Goal: Task Accomplishment & Management: Use online tool/utility

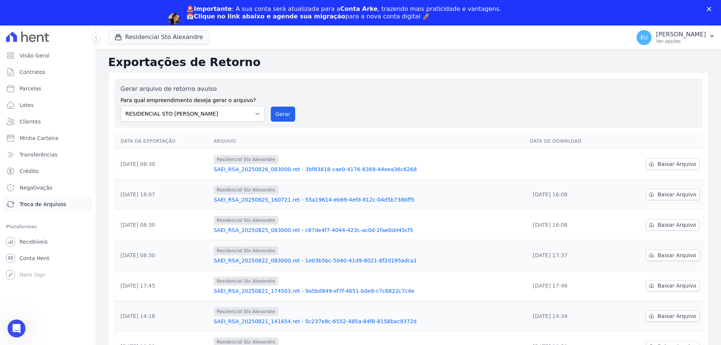
click at [44, 202] on span "Troca de Arquivos" at bounding box center [43, 204] width 47 height 8
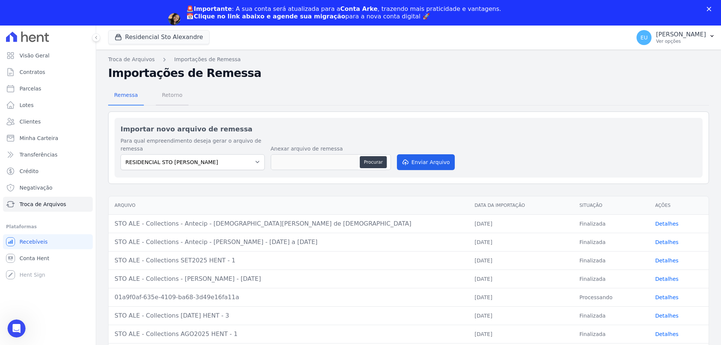
click at [169, 93] on span "Retorno" at bounding box center [172, 94] width 30 height 15
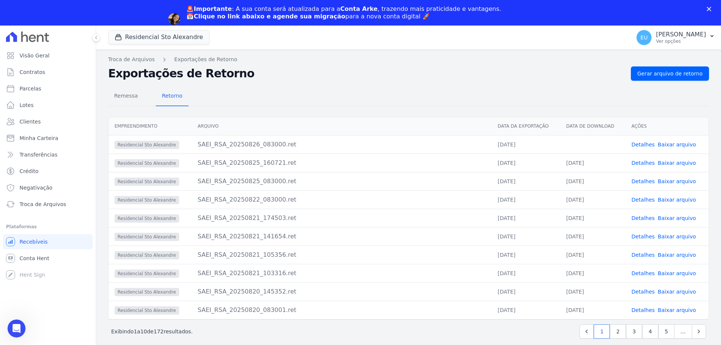
click at [644, 143] on link "Detalhes" at bounding box center [642, 145] width 23 height 6
click at [641, 144] on link "Detalhes" at bounding box center [642, 145] width 23 height 6
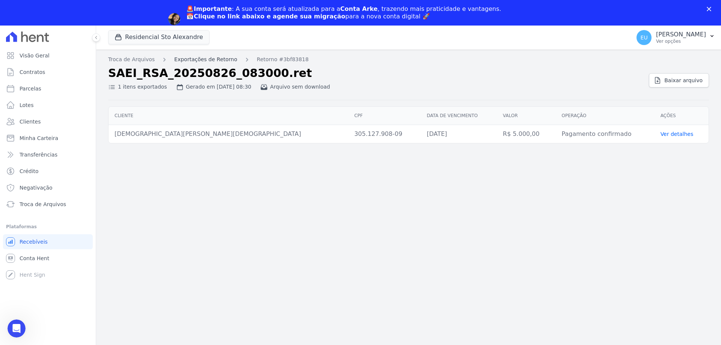
click at [199, 59] on link "Exportações de Retorno" at bounding box center [205, 60] width 63 height 8
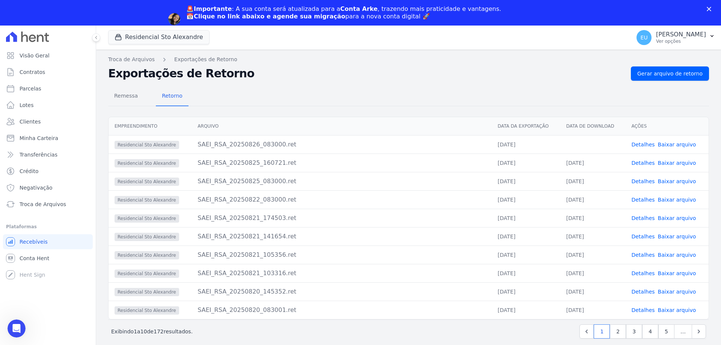
click at [644, 142] on link "Detalhes" at bounding box center [642, 145] width 23 height 6
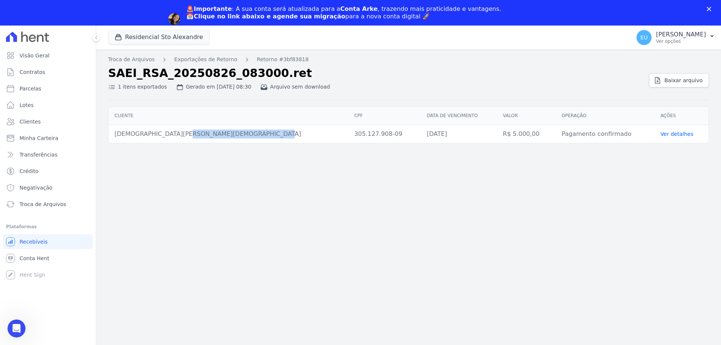
drag, startPoint x: 191, startPoint y: 134, endPoint x: 112, endPoint y: 132, distance: 80.0
click at [112, 132] on td "Cristiane Moreira De Jesus" at bounding box center [229, 134] width 240 height 18
copy td "Cristiane Moreira De Jesus"
drag, startPoint x: 168, startPoint y: 223, endPoint x: 160, endPoint y: 217, distance: 10.2
click at [169, 223] on div "Troca de Arquivos Exportações de Retorno Retorno #3bf83818 SAEI_RSA_20250826_08…" at bounding box center [408, 210] width 625 height 321
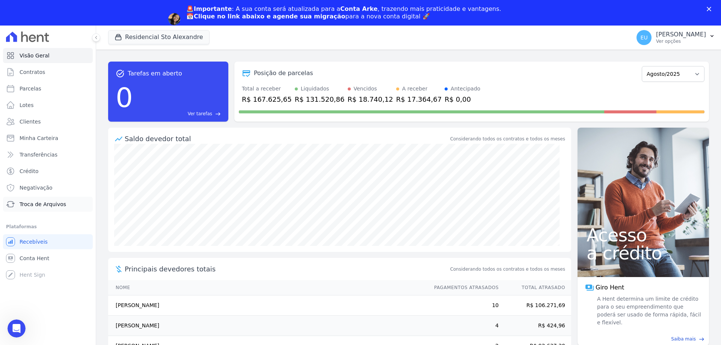
click at [56, 202] on span "Troca de Arquivos" at bounding box center [43, 204] width 47 height 8
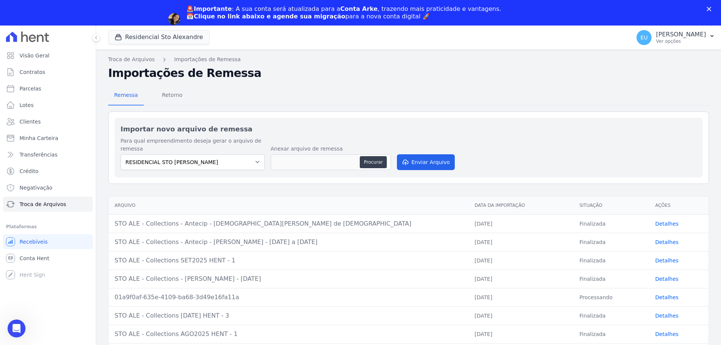
click at [663, 223] on link "Detalhes" at bounding box center [666, 224] width 23 height 6
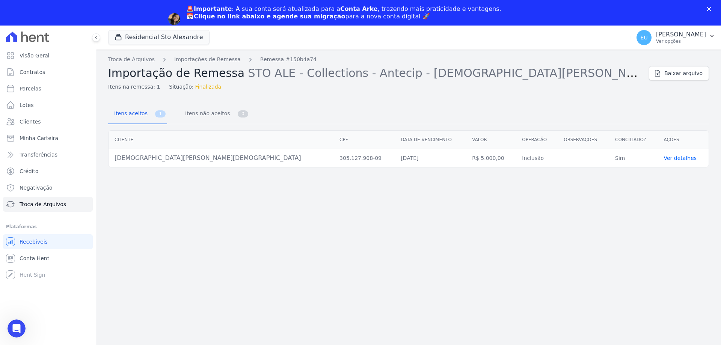
click at [665, 157] on link "Ver detalhes" at bounding box center [679, 158] width 33 height 6
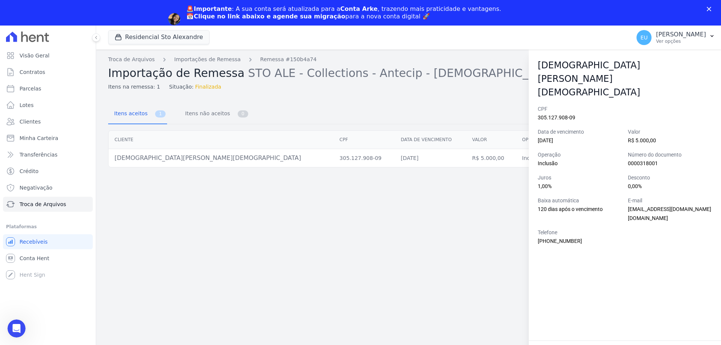
click at [475, 246] on div "Troca de Arquivos Importações de Remessa Remessa #150b4a74 Importação de Remess…" at bounding box center [408, 210] width 625 height 321
drag, startPoint x: 320, startPoint y: 191, endPoint x: 301, endPoint y: 192, distance: 18.8
click at [319, 191] on div "Troca de Arquivos Importações de Remessa Remessa #150b4a74 Importação de Remess…" at bounding box center [408, 210] width 625 height 321
click at [269, 59] on link "Remessa #150b4a74" at bounding box center [288, 60] width 56 height 8
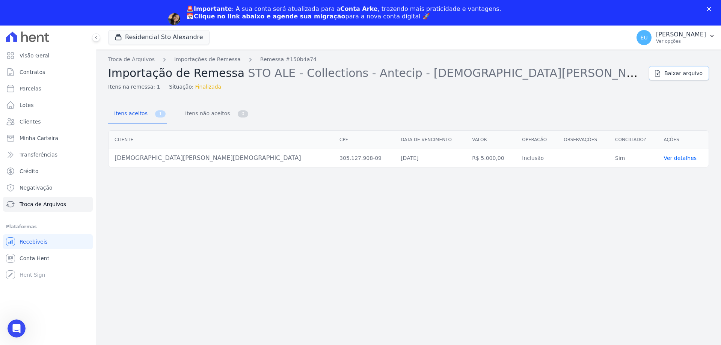
click at [678, 73] on span "Baixar arquivo" at bounding box center [683, 73] width 38 height 8
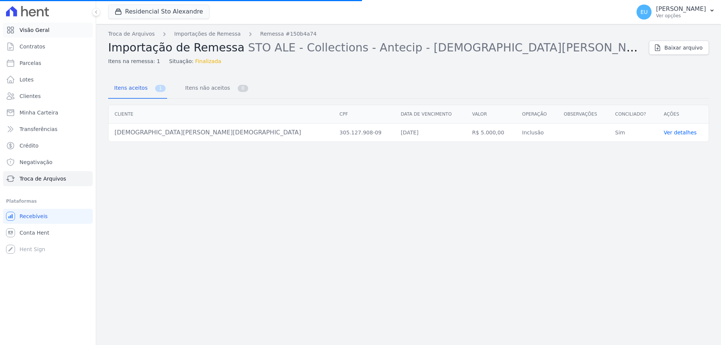
click at [30, 27] on span "Visão Geral" at bounding box center [35, 30] width 30 height 8
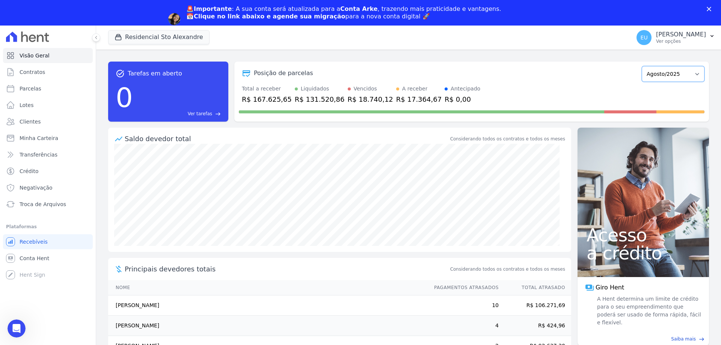
click at [693, 74] on select "Março/2020 Abril/2020 Maio/2020 Junho/2020 Julho/2020 Agosto/2020 Setembro/2020…" at bounding box center [673, 74] width 63 height 16
select select "09/2024"
click at [642, 66] on select "Março/2020 Abril/2020 Maio/2020 Junho/2020 Julho/2020 Agosto/2020 Setembro/2020…" at bounding box center [673, 74] width 63 height 16
click at [690, 74] on select "Março/2020 Abril/2020 Maio/2020 Junho/2020 Julho/2020 Agosto/2020 Setembro/2020…" at bounding box center [673, 74] width 63 height 16
select select "09/2025"
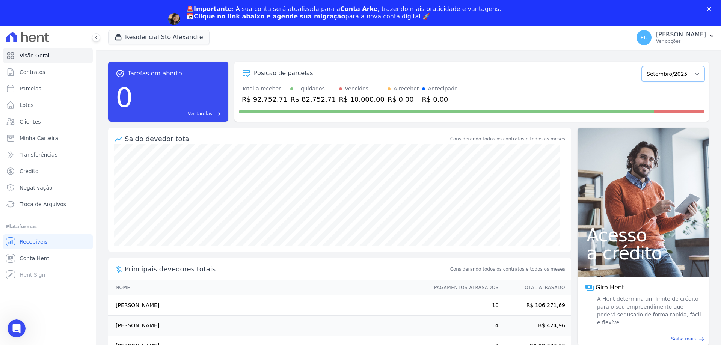
click at [642, 66] on select "Março/2020 Abril/2020 Maio/2020 Junho/2020 Julho/2020 Agosto/2020 Setembro/2020…" at bounding box center [673, 74] width 63 height 16
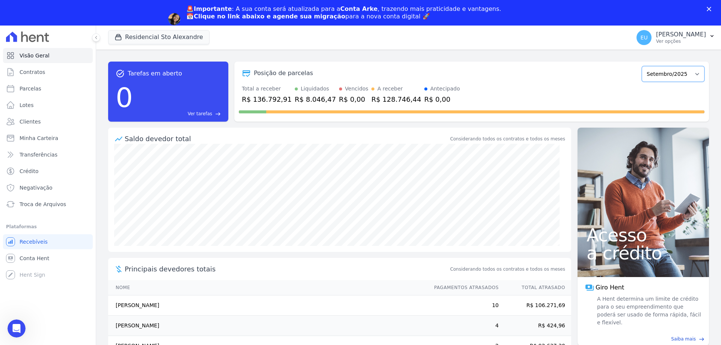
click at [692, 74] on select "Março/2020 Abril/2020 Maio/2020 Junho/2020 Julho/2020 Agosto/2020 Setembro/2020…" at bounding box center [673, 74] width 63 height 16
select select "08/2025"
click at [642, 66] on select "Março/2020 Abril/2020 Maio/2020 Junho/2020 Julho/2020 Agosto/2020 Setembro/2020…" at bounding box center [673, 74] width 63 height 16
